Goal: Information Seeking & Learning: Learn about a topic

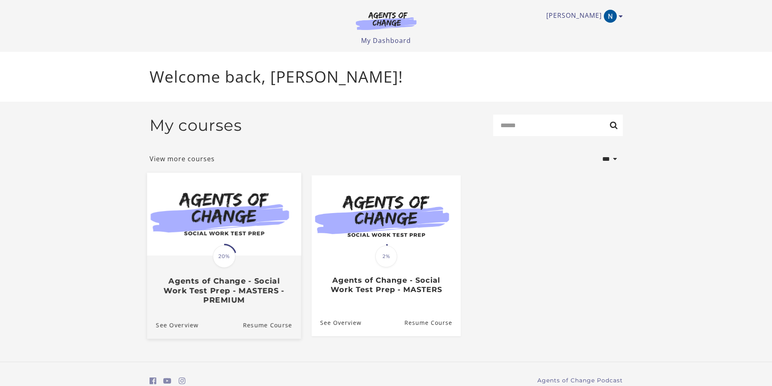
click at [250, 244] on img at bounding box center [224, 214] width 154 height 83
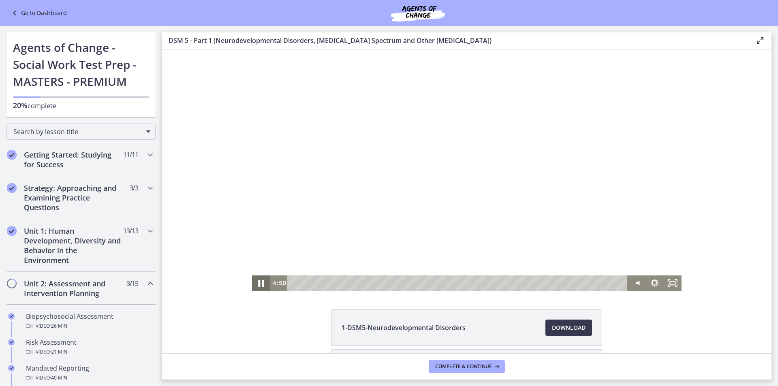
click at [259, 286] on icon "Pause" at bounding box center [262, 283] width 6 height 7
click at [256, 286] on icon "Play Video" at bounding box center [261, 283] width 21 height 19
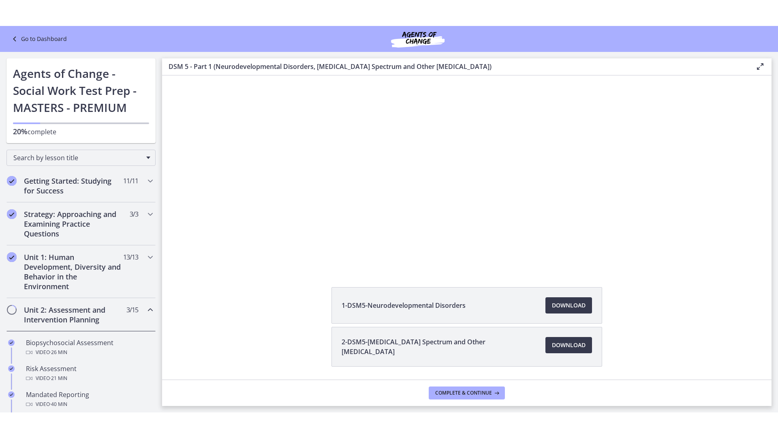
scroll to position [39, 0]
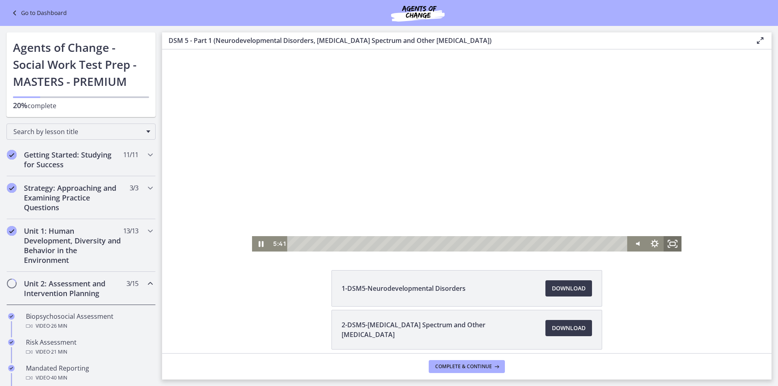
click at [671, 246] on rect "Fullscreen" at bounding box center [672, 244] width 5 height 4
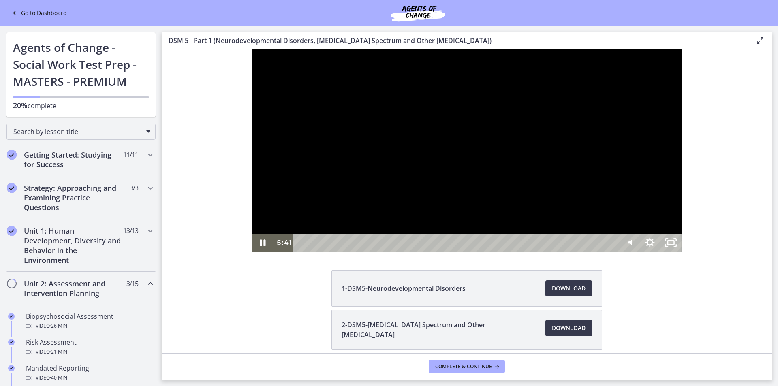
scroll to position [0, 0]
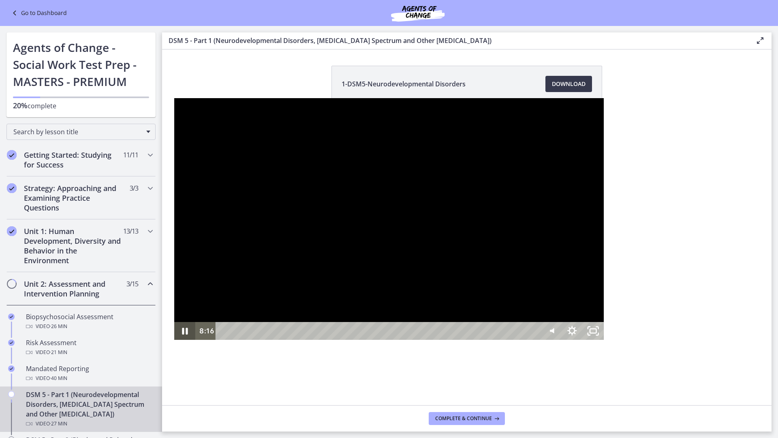
click at [182, 334] on icon "Pause" at bounding box center [185, 330] width 6 height 7
click at [173, 342] on icon "Play Video" at bounding box center [185, 330] width 25 height 21
click at [172, 342] on icon "Pause" at bounding box center [184, 330] width 25 height 21
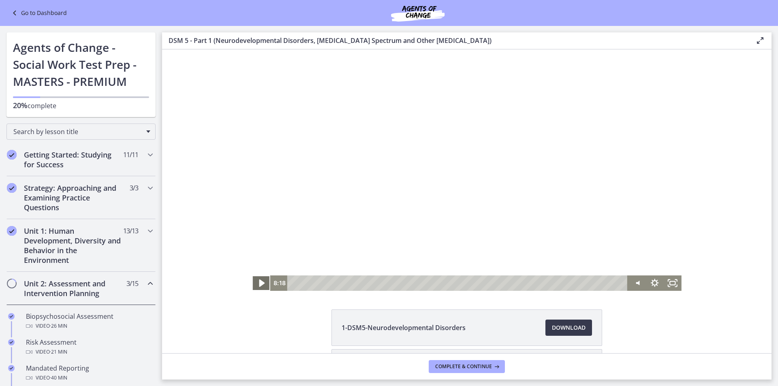
click at [259, 284] on icon "Play Video" at bounding box center [262, 284] width 6 height 8
click at [256, 287] on icon "Pause" at bounding box center [261, 283] width 18 height 15
click at [260, 286] on icon "Play Video" at bounding box center [262, 283] width 18 height 15
click at [669, 282] on icon "Fullscreen" at bounding box center [673, 283] width 18 height 15
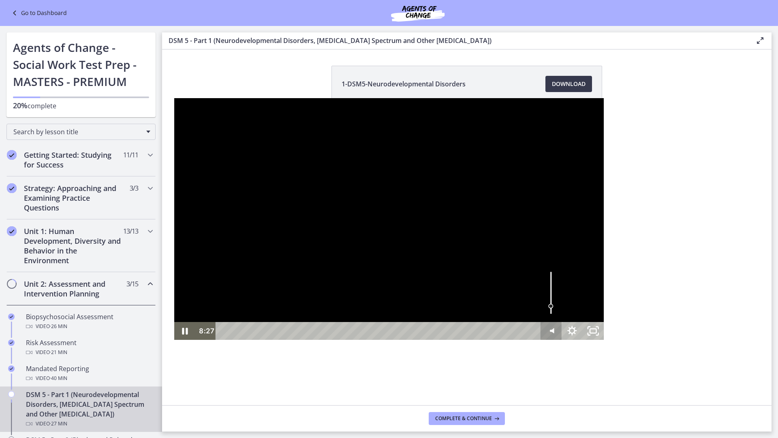
click at [562, 340] on icon "Mute" at bounding box center [551, 331] width 21 height 18
click at [564, 342] on icon "Unmute" at bounding box center [551, 330] width 25 height 21
click at [562, 340] on icon "Mute" at bounding box center [551, 331] width 21 height 18
click at [564, 342] on icon "Unmute" at bounding box center [551, 330] width 25 height 21
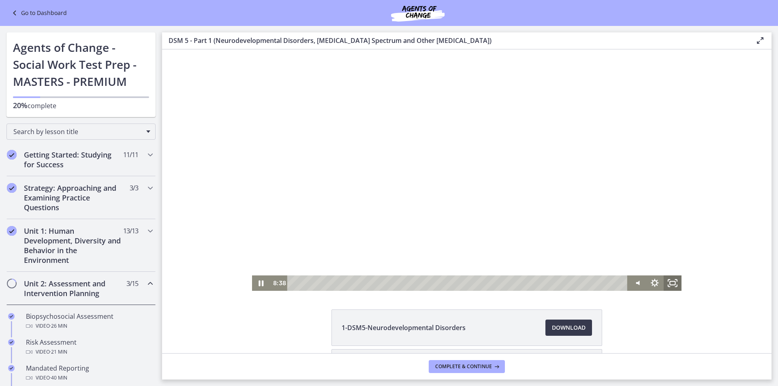
drag, startPoint x: 665, startPoint y: 281, endPoint x: 827, endPoint y: 366, distance: 182.9
click at [665, 281] on icon "Fullscreen" at bounding box center [673, 283] width 18 height 15
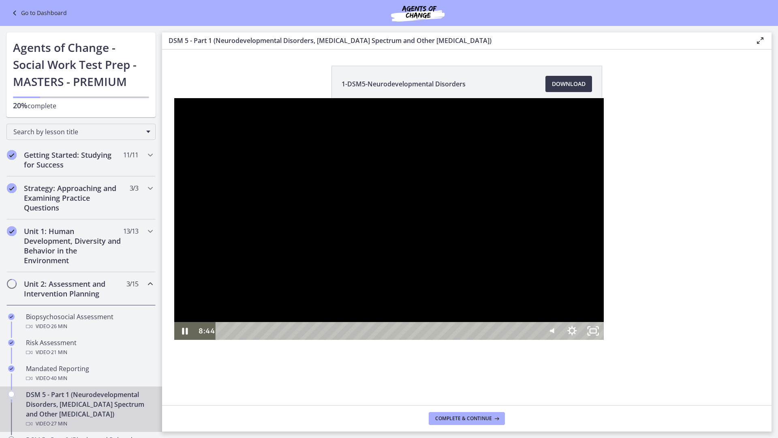
click at [515, 98] on div at bounding box center [389, 219] width 430 height 242
click at [175, 340] on icon "Play Video" at bounding box center [185, 331] width 21 height 18
click at [287, 340] on div "9:53" at bounding box center [379, 331] width 312 height 18
click at [284, 340] on div "9:46" at bounding box center [379, 331] width 312 height 18
click at [453, 334] on div "Playbar" at bounding box center [456, 331] width 6 height 6
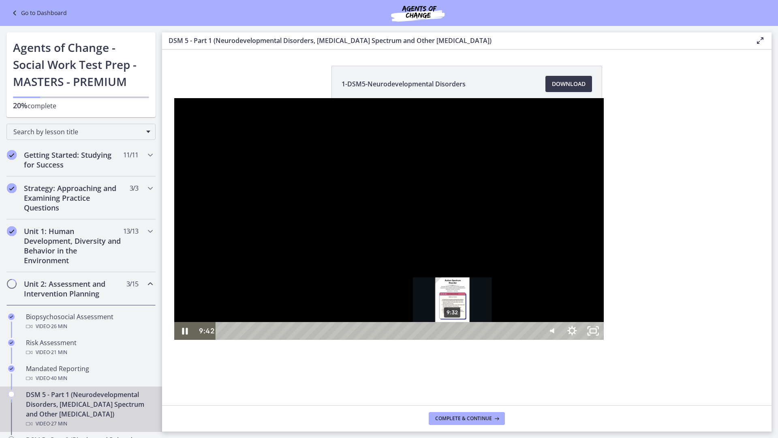
click at [279, 340] on div "9:32" at bounding box center [379, 331] width 312 height 18
click at [275, 340] on div "9:23" at bounding box center [379, 331] width 312 height 18
click at [172, 342] on icon "Pause" at bounding box center [184, 330] width 25 height 21
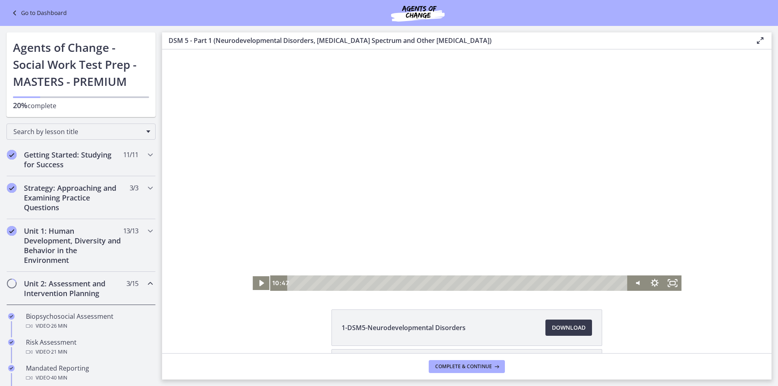
drag, startPoint x: 348, startPoint y: 261, endPoint x: 348, endPoint y: 270, distance: 9.0
click at [348, 266] on div at bounding box center [467, 170] width 430 height 242
click at [263, 285] on icon "Pause" at bounding box center [260, 283] width 21 height 19
